Goal: Task Accomplishment & Management: Manage account settings

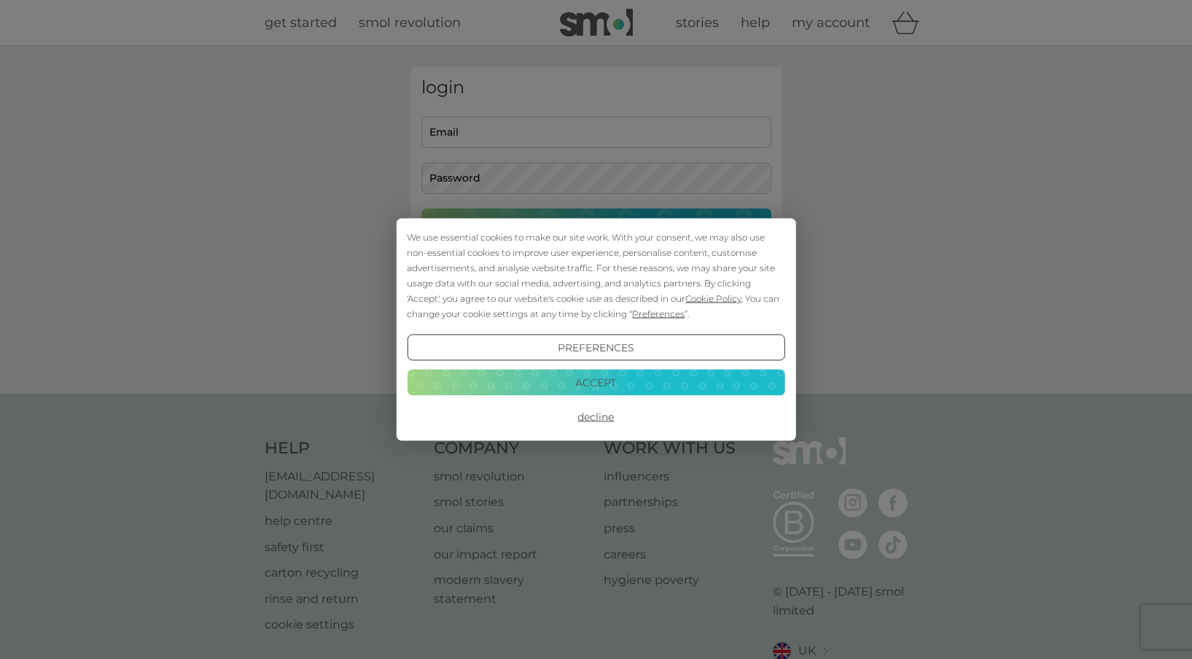
click at [645, 376] on button "Accept" at bounding box center [596, 382] width 378 height 26
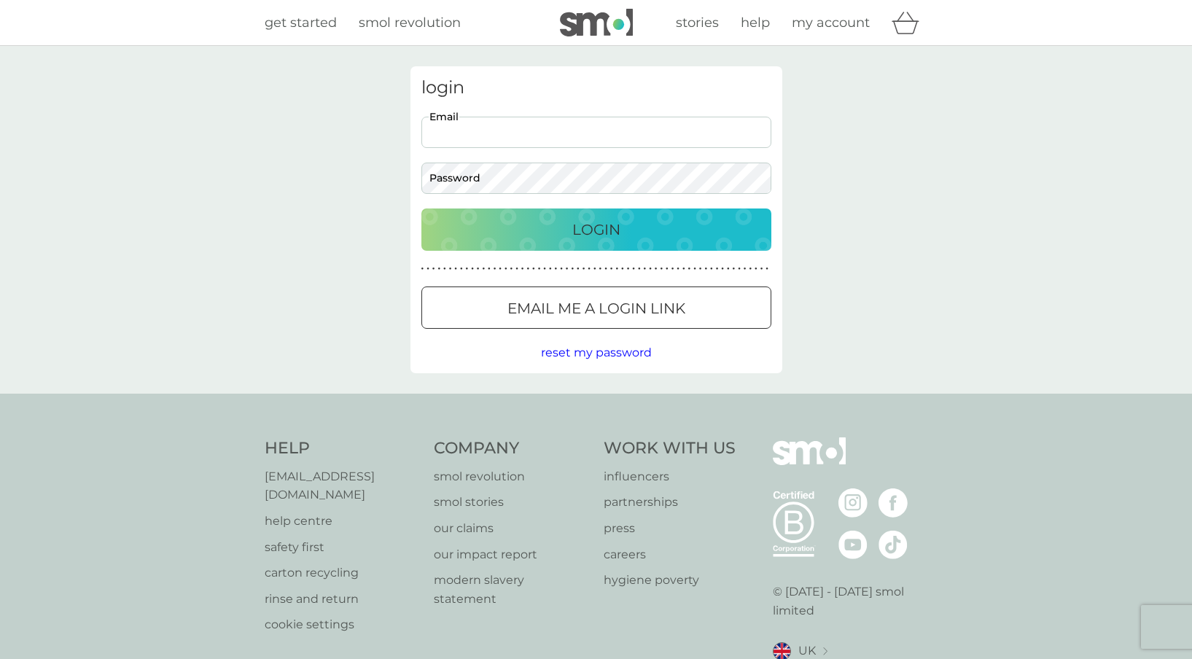
click at [572, 137] on input "Email" at bounding box center [596, 132] width 350 height 31
type input "janeohare879@gmail.com"
click at [611, 230] on p "Login" at bounding box center [596, 229] width 48 height 23
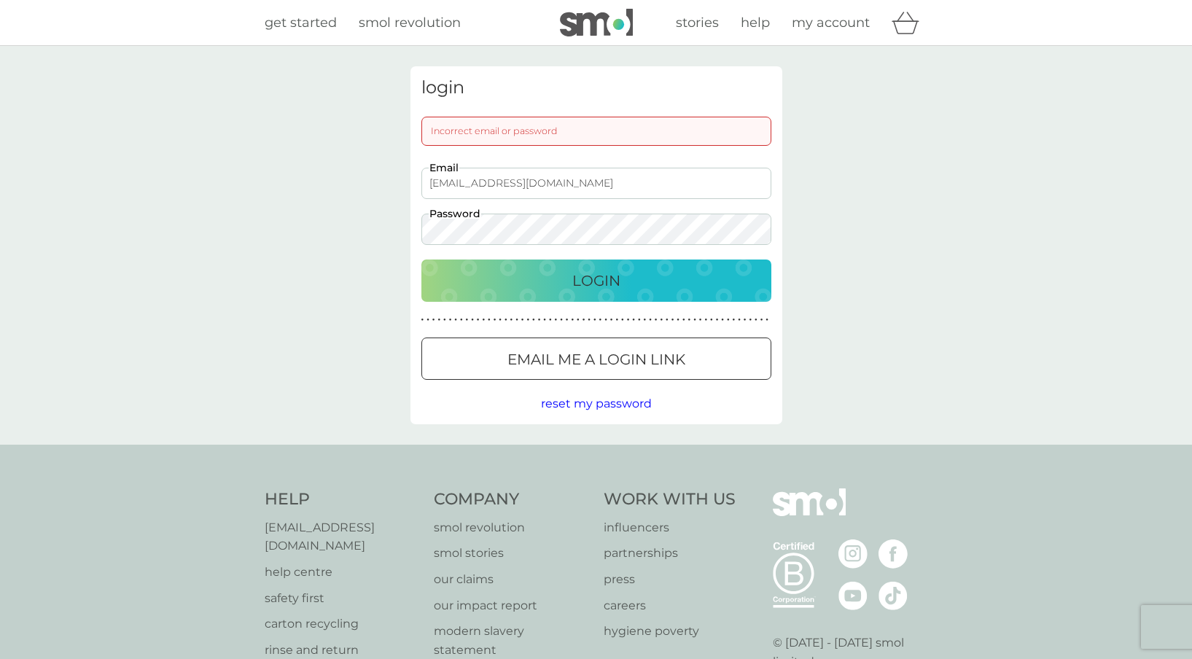
click at [559, 280] on div "Login" at bounding box center [596, 280] width 321 height 23
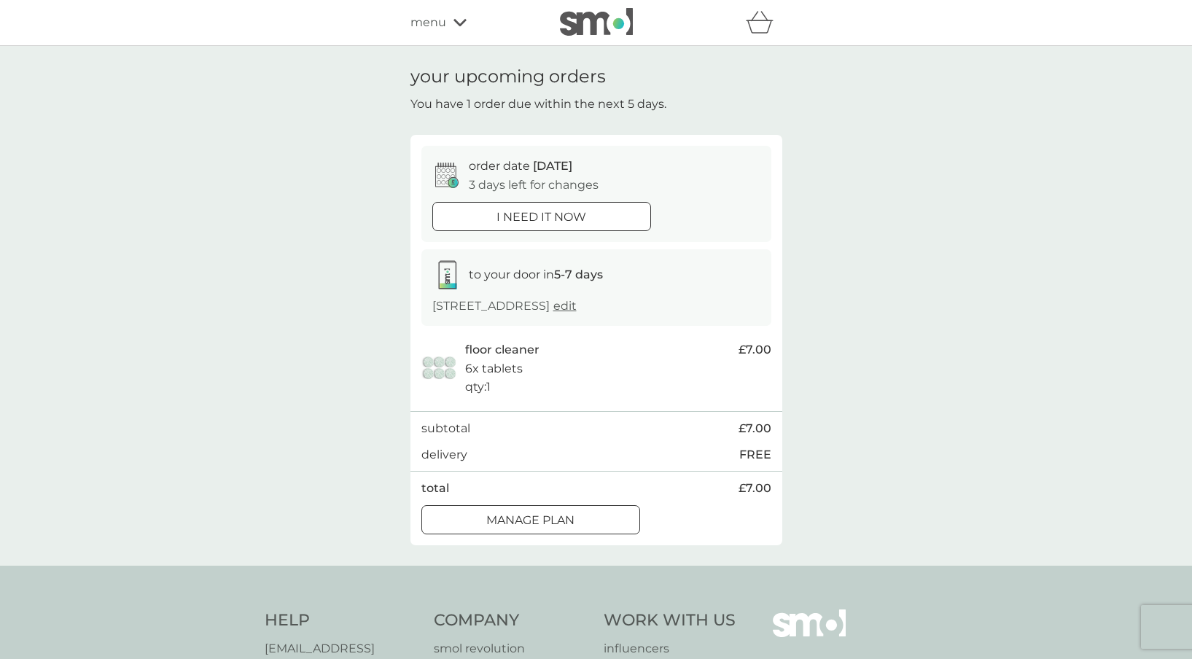
click at [552, 528] on div at bounding box center [530, 519] width 52 height 15
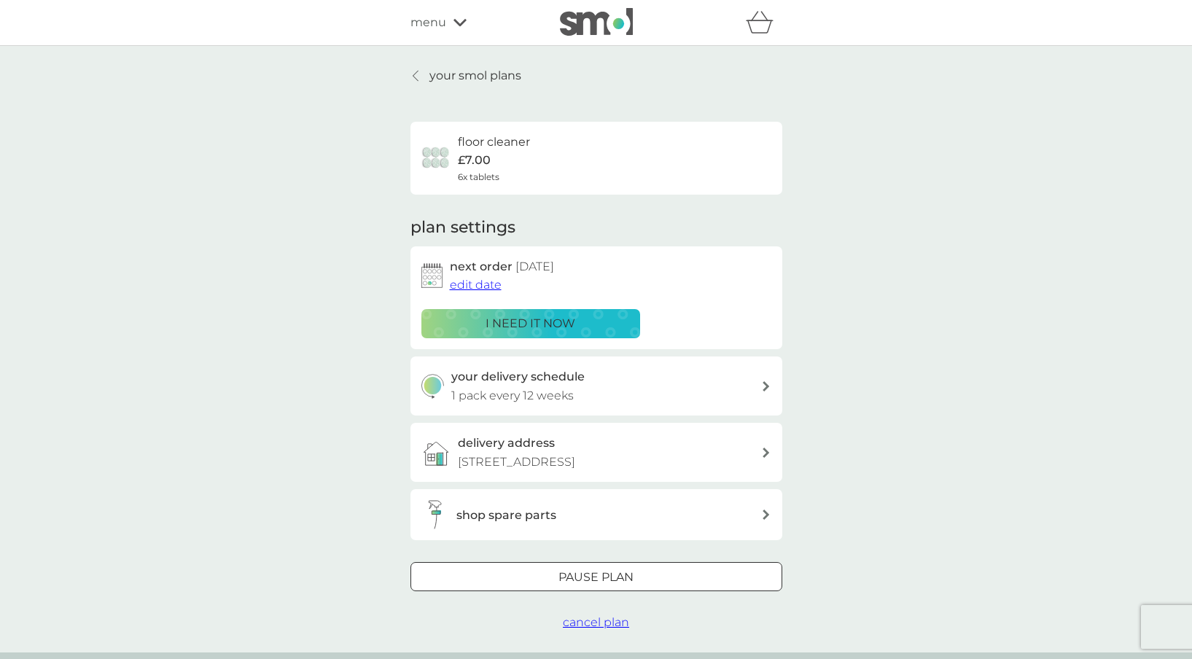
click at [576, 585] on div at bounding box center [596, 577] width 52 height 15
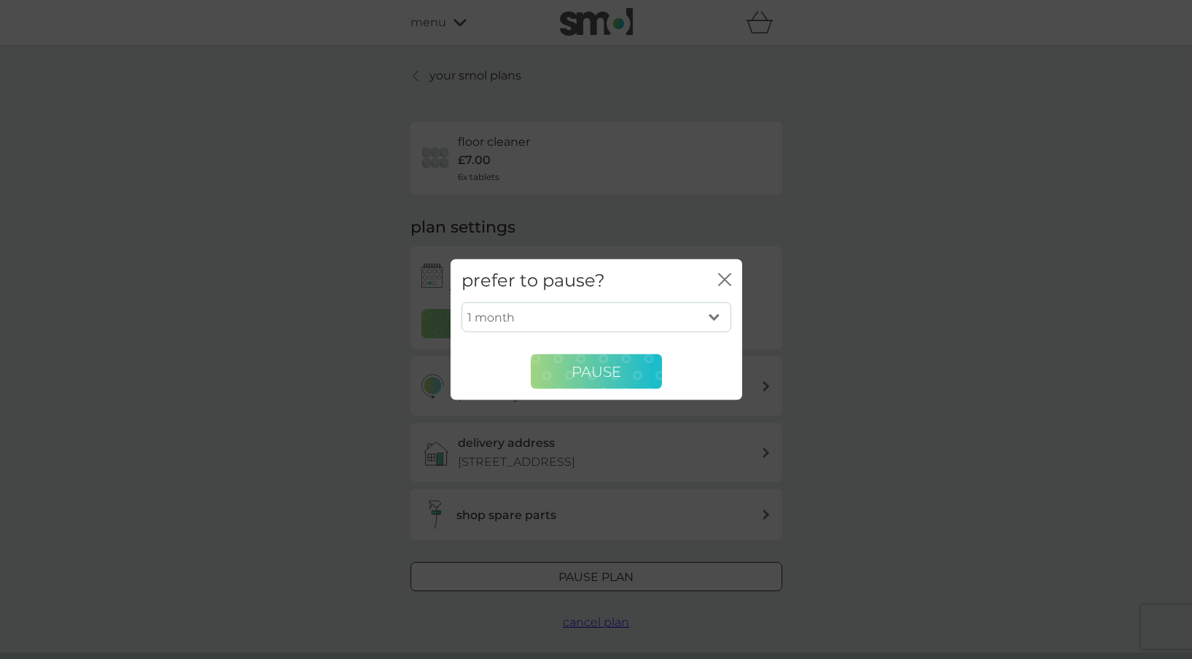
click at [603, 371] on span "Pause" at bounding box center [596, 370] width 50 height 17
